Goal: Task Accomplishment & Management: Use online tool/utility

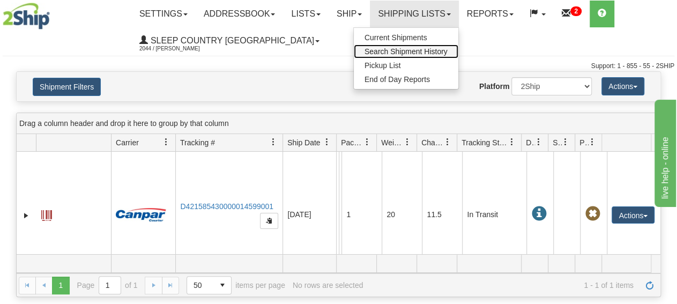
click at [415, 51] on span "Search Shipment History" at bounding box center [406, 51] width 83 height 9
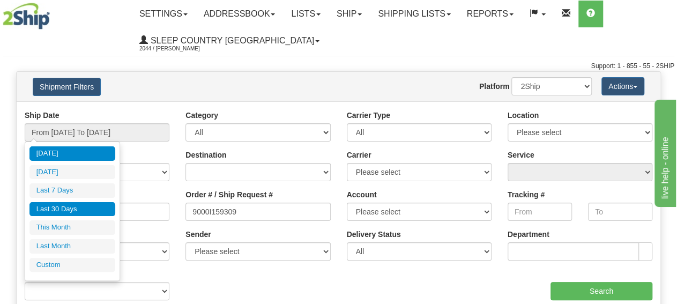
click at [90, 207] on li "Last 30 Days" at bounding box center [72, 209] width 86 height 14
type input "From [DATE] To [DATE]"
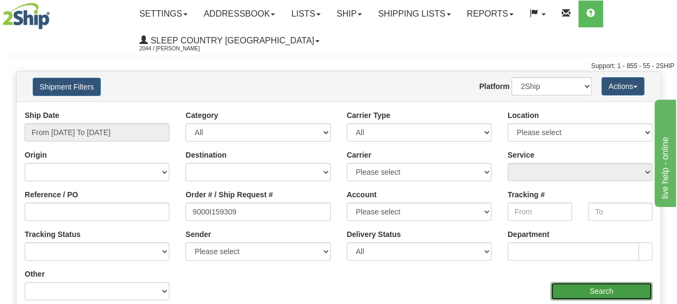
click at [602, 293] on input "Search" at bounding box center [602, 291] width 102 height 18
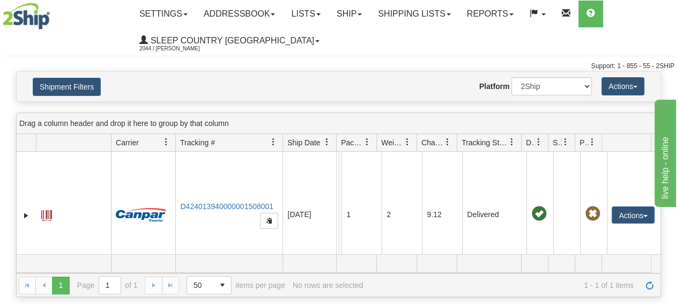
scroll to position [33, 0]
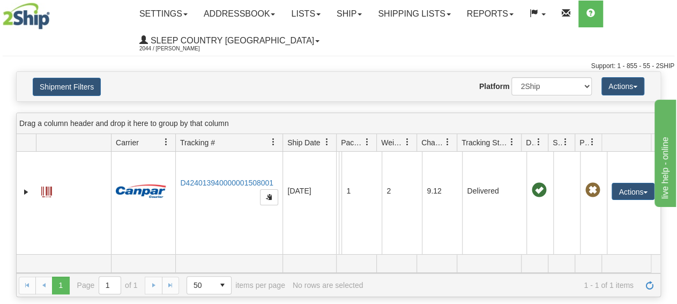
click at [23, 20] on img at bounding box center [26, 16] width 47 height 27
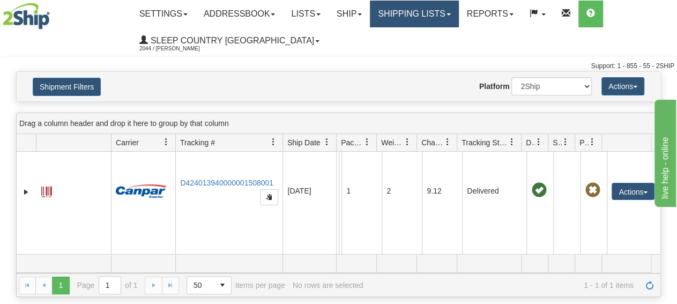
click at [458, 19] on link "Shipping lists" at bounding box center [414, 14] width 88 height 27
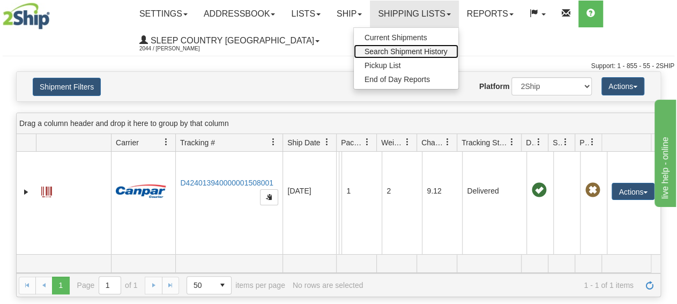
click at [411, 52] on span "Search Shipment History" at bounding box center [406, 51] width 83 height 9
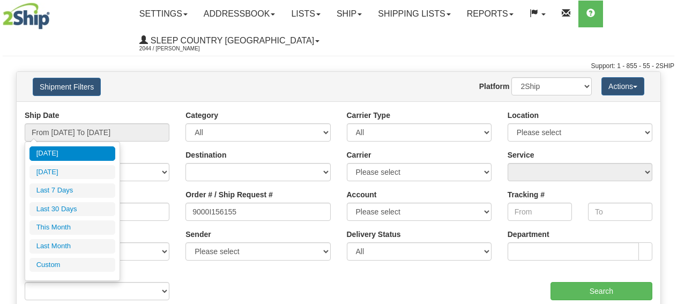
click at [73, 207] on li "Last 30 Days" at bounding box center [72, 209] width 86 height 14
type input "From [DATE] To [DATE]"
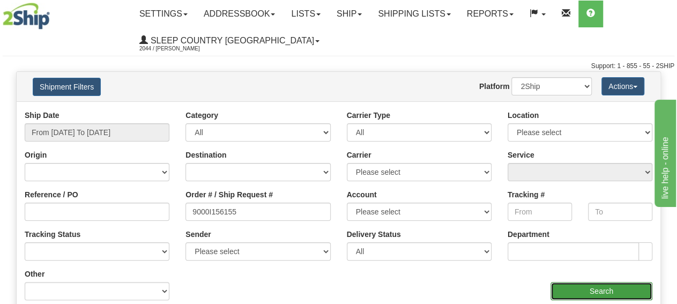
click at [623, 288] on input "Search" at bounding box center [602, 291] width 102 height 18
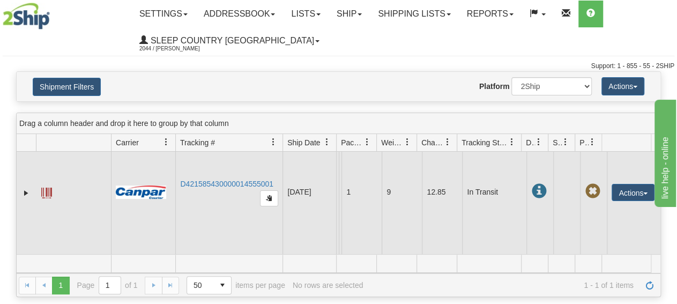
scroll to position [33, 0]
click at [607, 177] on td "Actions Repeat Return Track Comment Shipment Issues Re-Print as ZPL Authorize R…" at bounding box center [634, 191] width 54 height 126
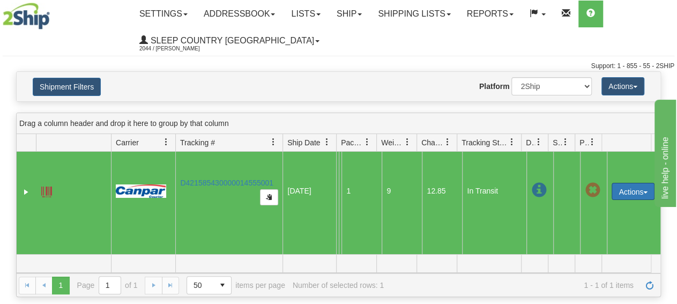
click at [620, 183] on button "Actions" at bounding box center [633, 191] width 43 height 17
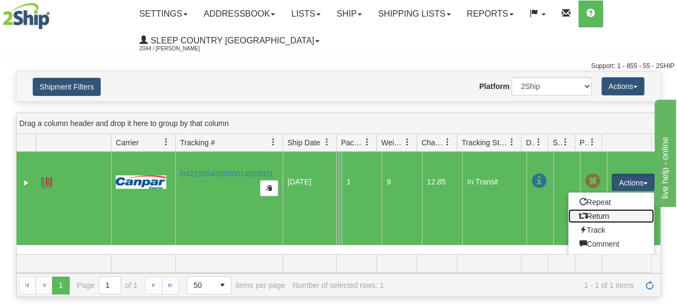
drag, startPoint x: 605, startPoint y: 216, endPoint x: 600, endPoint y: 220, distance: 6.9
click at [606, 216] on link "Return" at bounding box center [611, 216] width 86 height 14
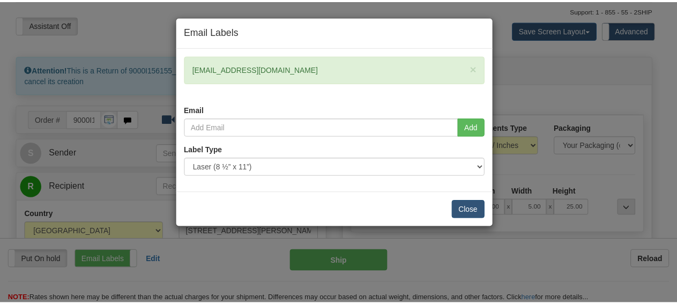
scroll to position [56, 0]
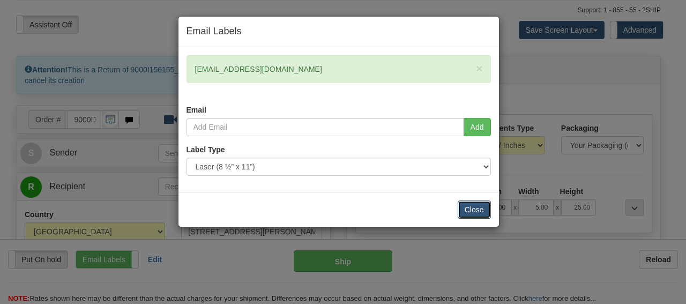
click at [463, 205] on button "Close" at bounding box center [474, 209] width 33 height 18
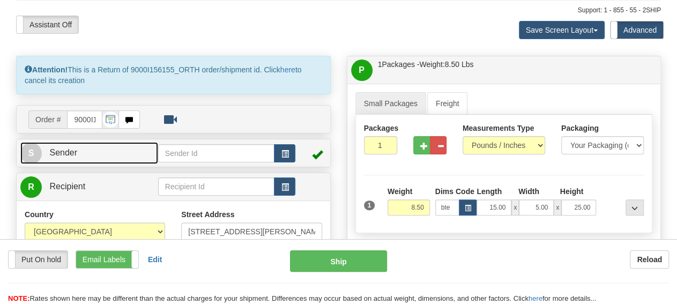
click at [73, 155] on span "Sender" at bounding box center [63, 152] width 28 height 9
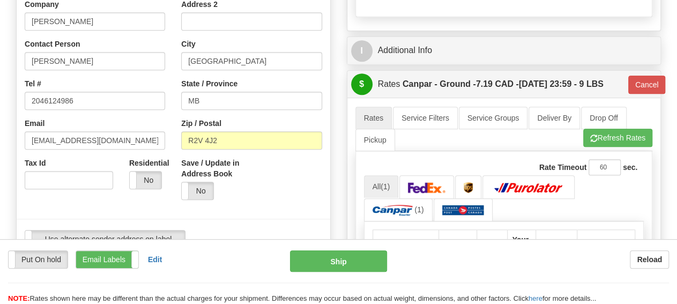
type input "16:26"
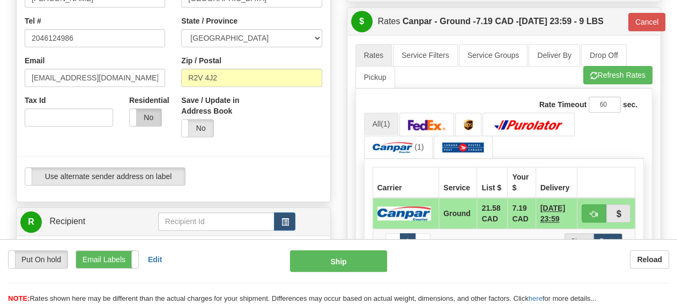
click at [152, 120] on label "No" at bounding box center [146, 117] width 32 height 17
type input "1"
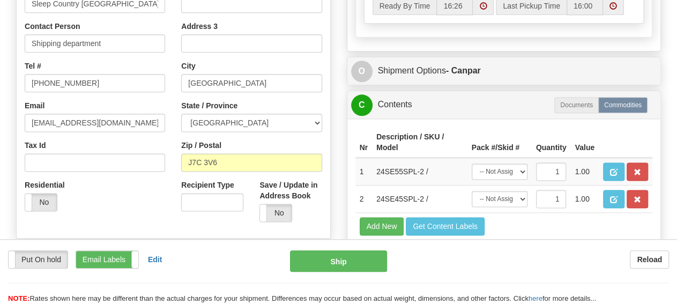
scroll to position [613, 0]
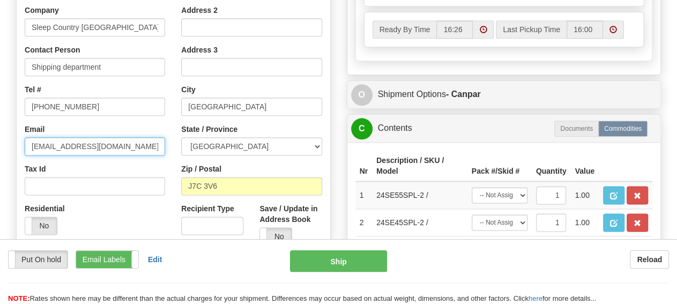
drag, startPoint x: 136, startPoint y: 148, endPoint x: 0, endPoint y: 145, distance: 135.6
type input "shipping@orthex.c"
click at [25, 143] on input "shipping@orthex.c" at bounding box center [95, 146] width 140 height 18
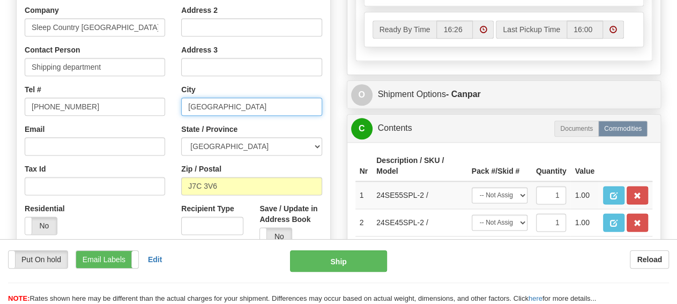
drag, startPoint x: 243, startPoint y: 107, endPoint x: 92, endPoint y: 86, distance: 152.6
click at [181, 98] on input "Blainville" at bounding box center [251, 107] width 140 height 18
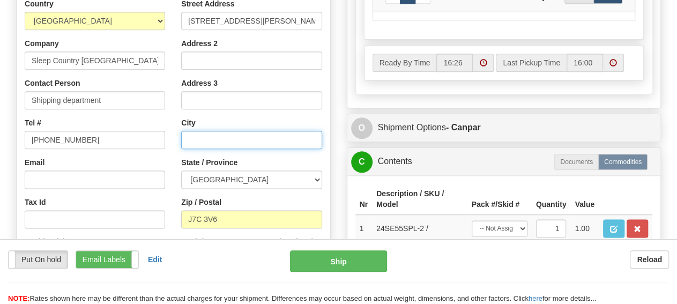
scroll to position [557, 0]
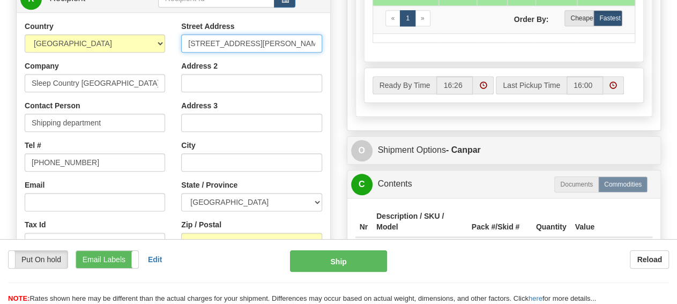
drag, startPoint x: 311, startPoint y: 41, endPoint x: 151, endPoint y: 43, distance: 160.3
click at [181, 43] on input "106-1509 Boulevard Michèle-Bohec" at bounding box center [251, 43] width 140 height 18
click at [266, 43] on input "Street Address" at bounding box center [251, 43] width 140 height 18
paste input "520 COLLEGE ST EAST"
type input "520 COLLEGE ST EAST"
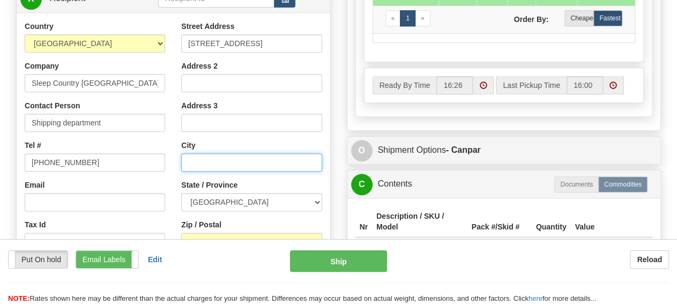
drag, startPoint x: 225, startPoint y: 161, endPoint x: 166, endPoint y: 158, distance: 58.5
click at [166, 158] on div "Country AFGHANISTAN ALAND ISLANDS ALBANIA ALGERIA AMERICAN SAMOA ANDORRA ANGOLA…" at bounding box center [174, 165] width 314 height 288
click at [218, 166] on input "text" at bounding box center [251, 162] width 140 height 18
click at [220, 161] on input "text" at bounding box center [251, 162] width 140 height 18
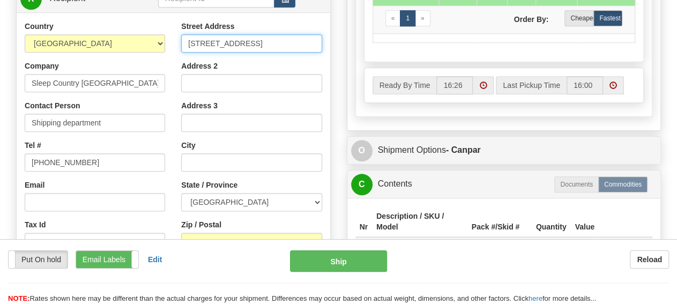
drag, startPoint x: 278, startPoint y: 46, endPoint x: 58, endPoint y: 51, distance: 219.9
click at [181, 48] on input "520 COLLEGE ST EAST" at bounding box center [251, 43] width 140 height 18
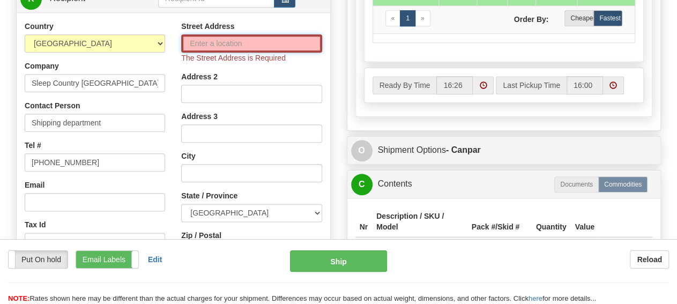
click at [210, 41] on input "Street Address" at bounding box center [251, 43] width 140 height 18
paste input "520 COLLEGE ST EAST"
type input "520 COLLEGE ST EAST"
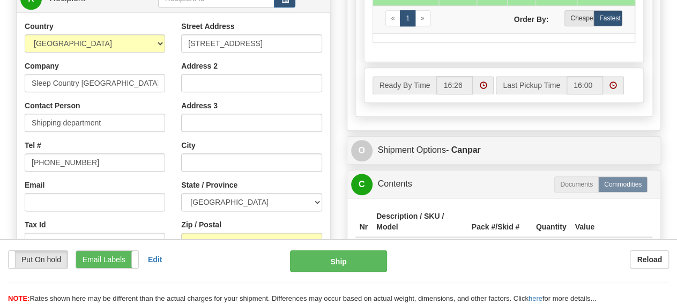
drag, startPoint x: 248, startPoint y: 183, endPoint x: 250, endPoint y: 168, distance: 15.6
click at [248, 181] on div "State / Province ALBERTA BRITISH COLUMBIA MANITOBA NEW BRUNSWICK NEWFOUNDLAND N…" at bounding box center [251, 196] width 140 height 32
click at [250, 166] on input "text" at bounding box center [251, 162] width 140 height 18
click at [250, 164] on input "text" at bounding box center [251, 162] width 140 height 18
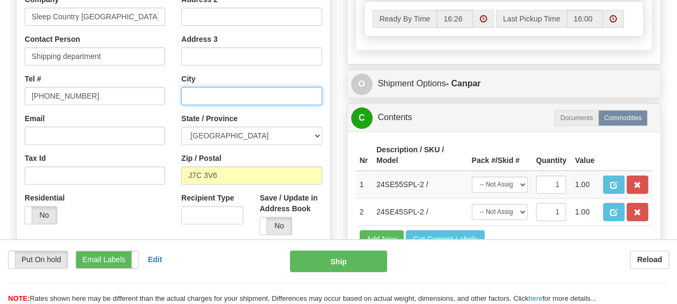
scroll to position [669, 0]
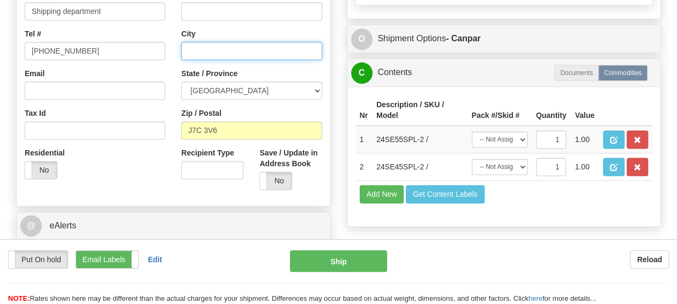
click at [229, 49] on input "text" at bounding box center [251, 51] width 140 height 18
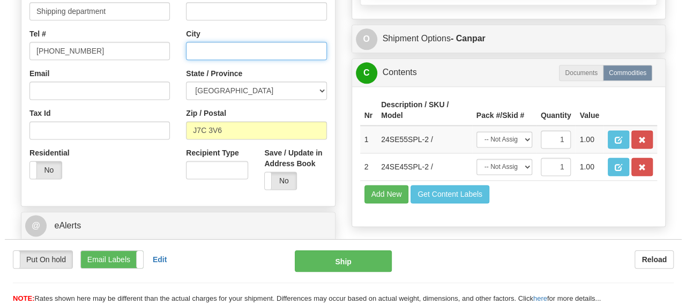
scroll to position [613, 0]
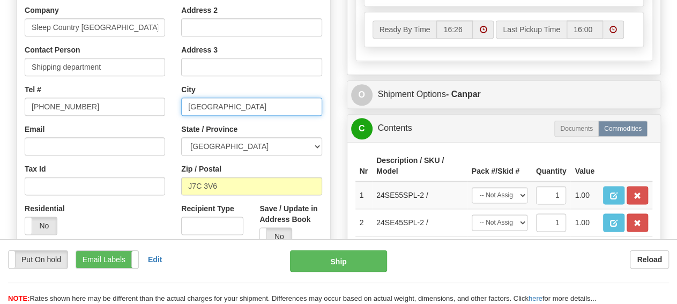
type input "belleville"
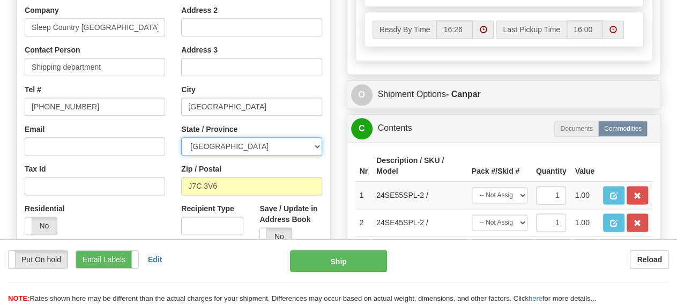
select select "ON"
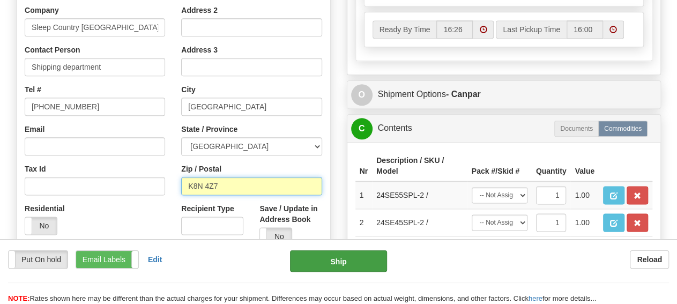
type input "K8N 4Z7"
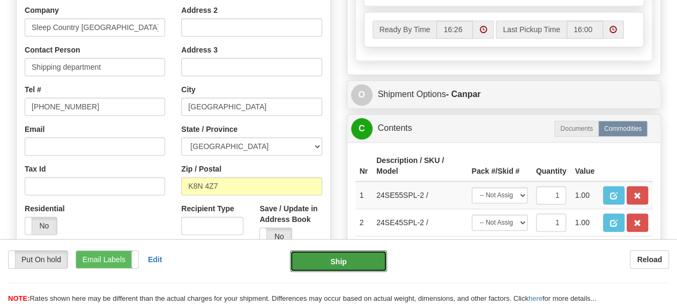
click at [362, 265] on button "Ship" at bounding box center [338, 260] width 97 height 21
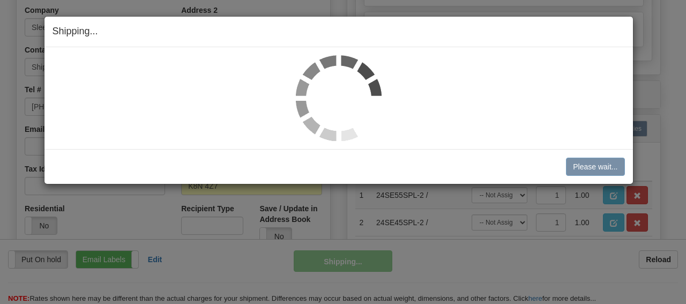
type input "1"
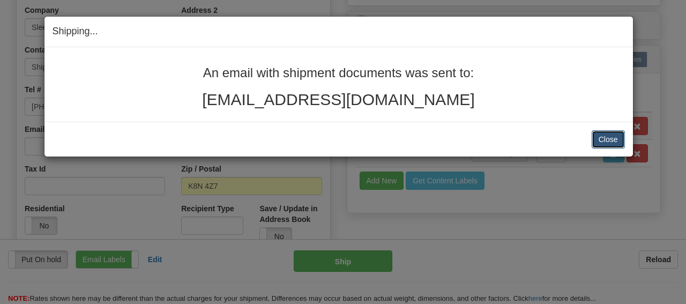
click at [608, 139] on button "Close" at bounding box center [608, 139] width 33 height 18
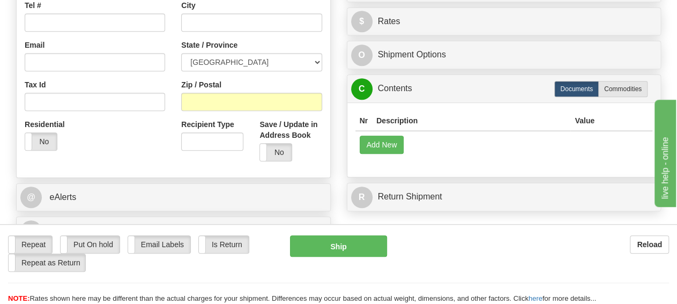
scroll to position [390, 0]
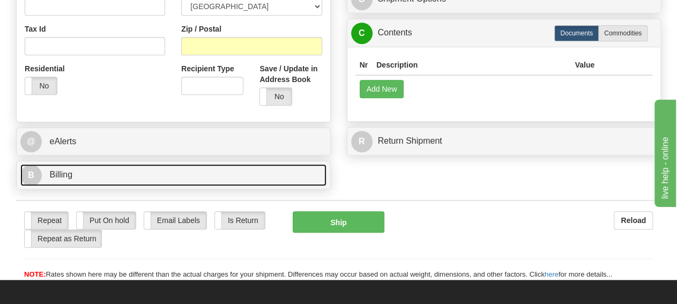
click at [99, 182] on link "B Billing" at bounding box center [173, 175] width 306 height 22
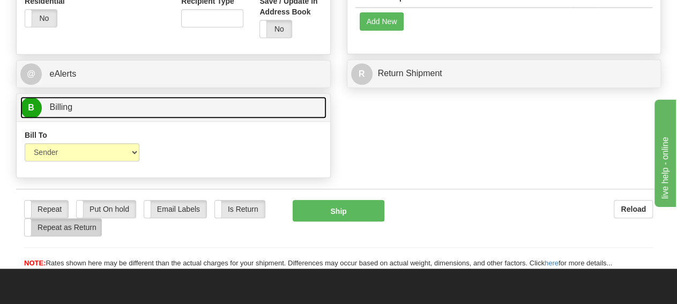
scroll to position [502, 0]
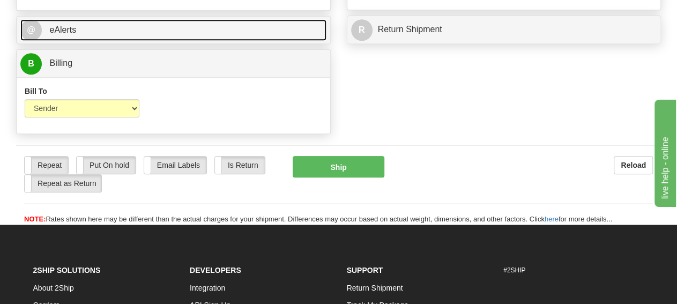
click at [133, 31] on link "@ eAlerts" at bounding box center [173, 30] width 306 height 22
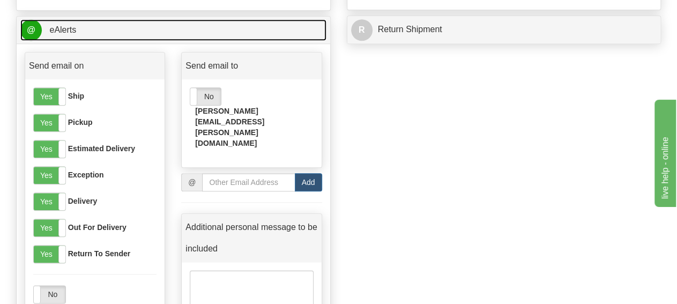
click at [136, 26] on link "@ eAlerts" at bounding box center [173, 30] width 306 height 22
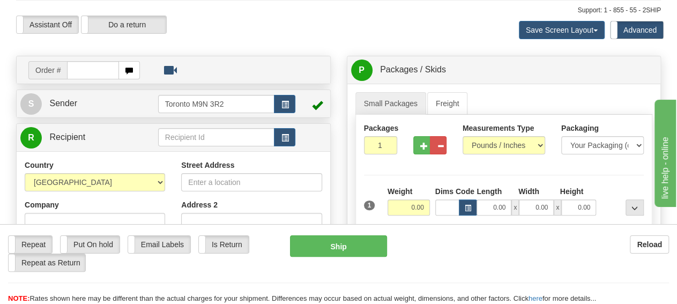
scroll to position [334, 0]
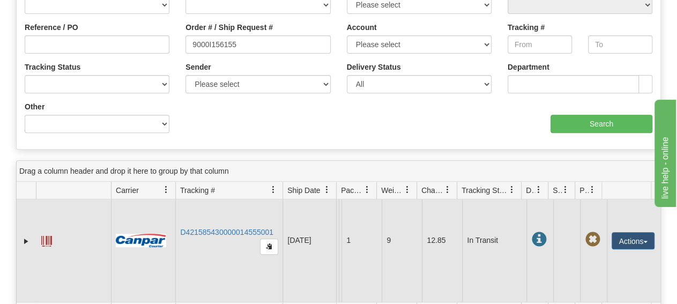
scroll to position [33, 0]
